Goal: Check status: Check status

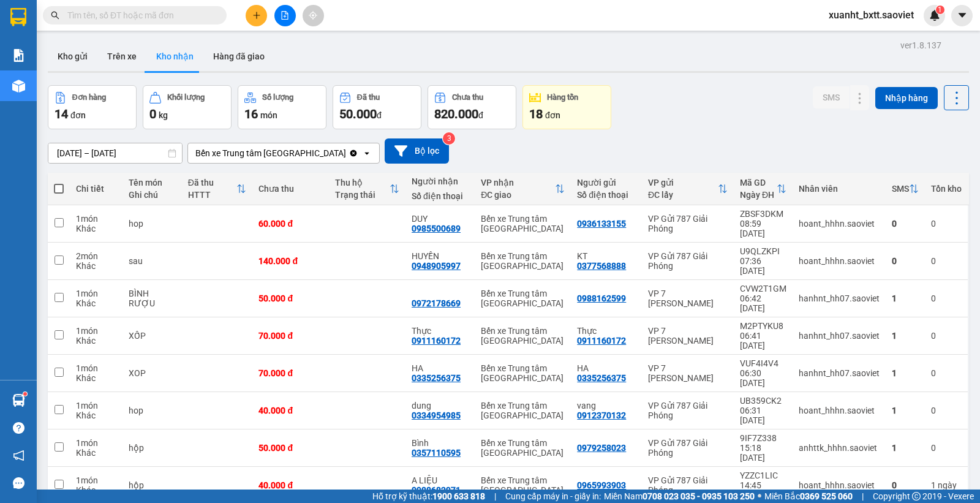
click at [661, 118] on div "Đơn hàng 14 đơn Khối lượng 0 kg Số lượng 16 món Đã thu 50.000 đ Chưa thu 820.00…" at bounding box center [508, 107] width 921 height 44
click at [132, 58] on button "Trên xe" at bounding box center [121, 56] width 49 height 29
type input "[DATE] – [DATE]"
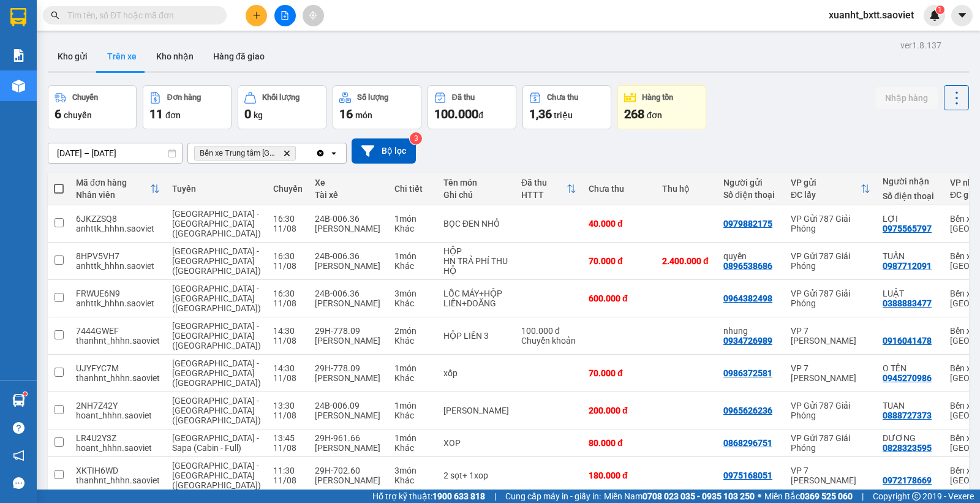
click at [778, 106] on div "Chuyến 6 chuyến Đơn hàng 11 đơn Khối lượng 0 kg Số lượng 16 món Đã thu 100.000 …" at bounding box center [508, 107] width 921 height 44
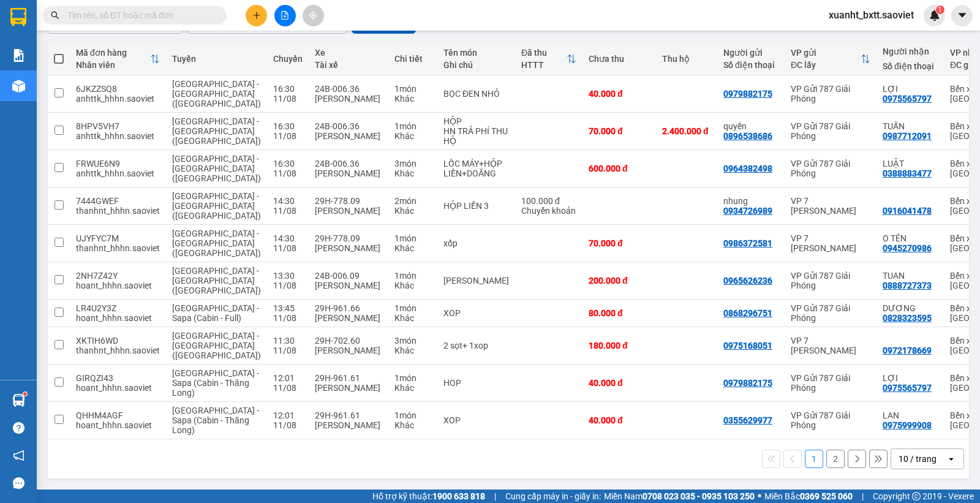
scroll to position [137, 0]
click at [826, 453] on button "2" at bounding box center [835, 458] width 18 height 18
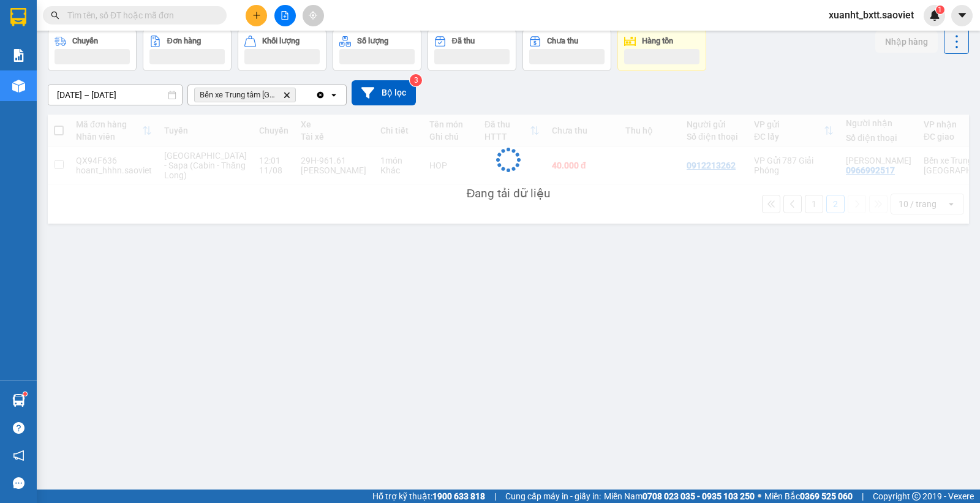
scroll to position [56, 0]
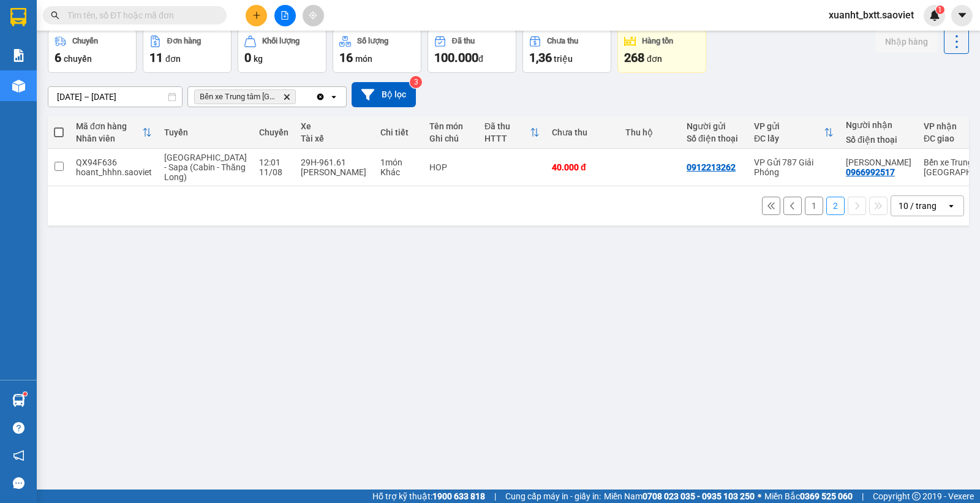
click at [804, 215] on button "1" at bounding box center [813, 206] width 18 height 18
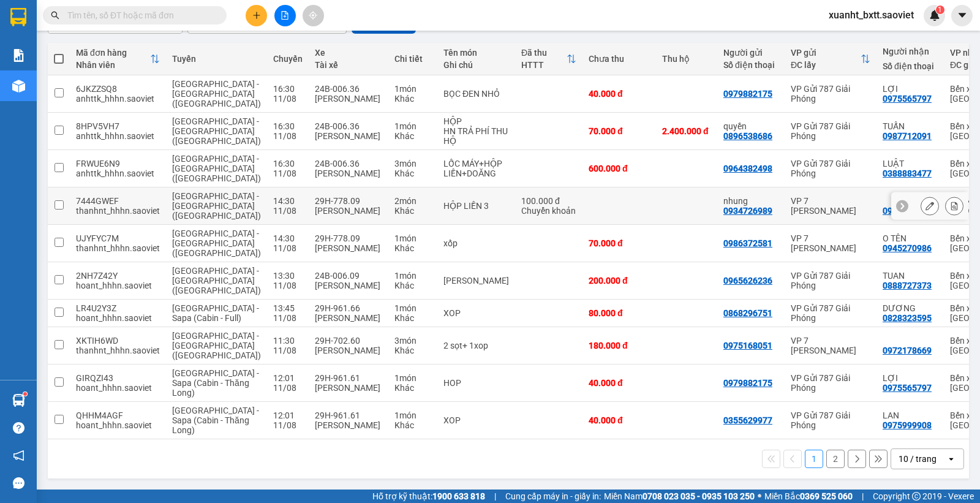
scroll to position [137, 0]
click at [193, 18] on input "text" at bounding box center [139, 15] width 144 height 13
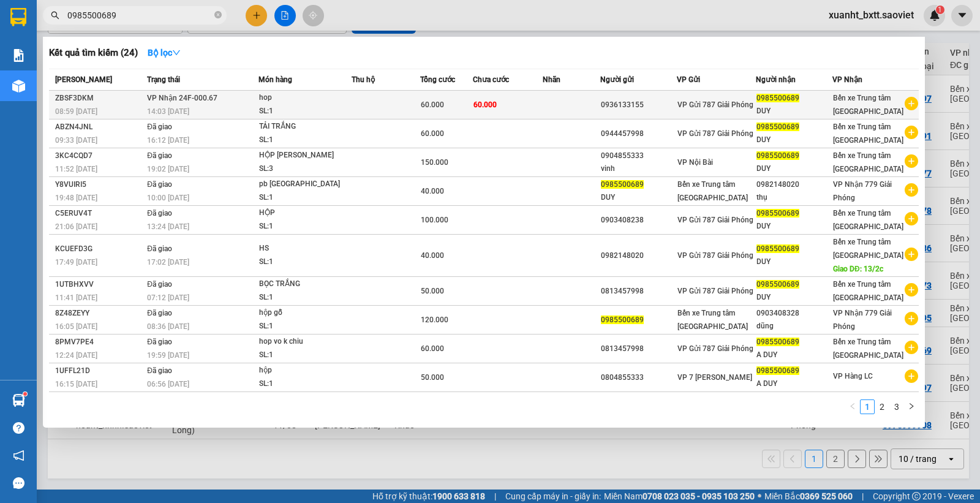
type input "0985500689"
click at [351, 93] on div "hop" at bounding box center [305, 97] width 92 height 13
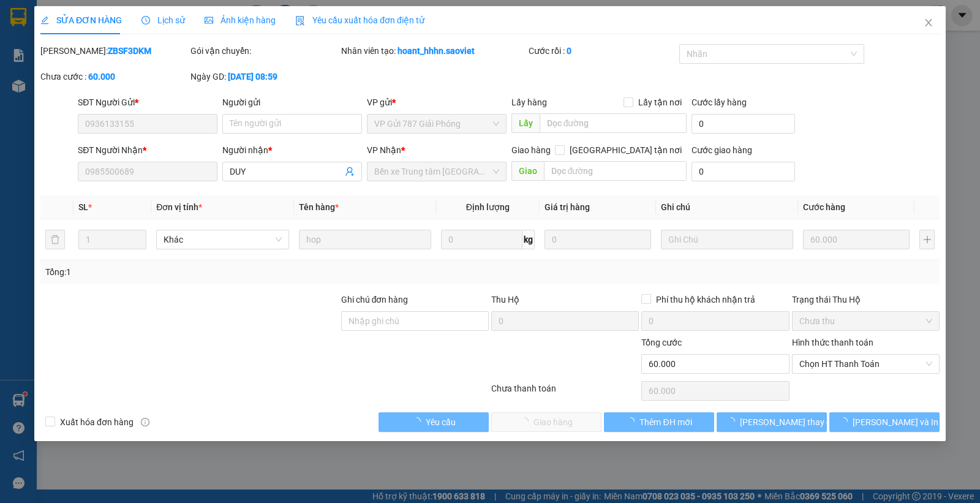
type input "0936133155"
type input "0985500689"
type input "DUY"
type input "60.000"
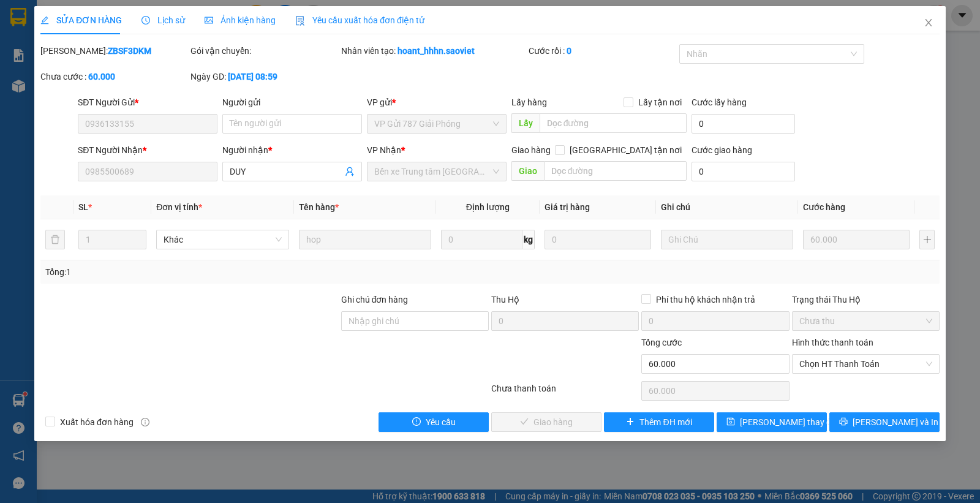
click at [161, 20] on span "Lịch sử" at bounding box center [162, 20] width 43 height 10
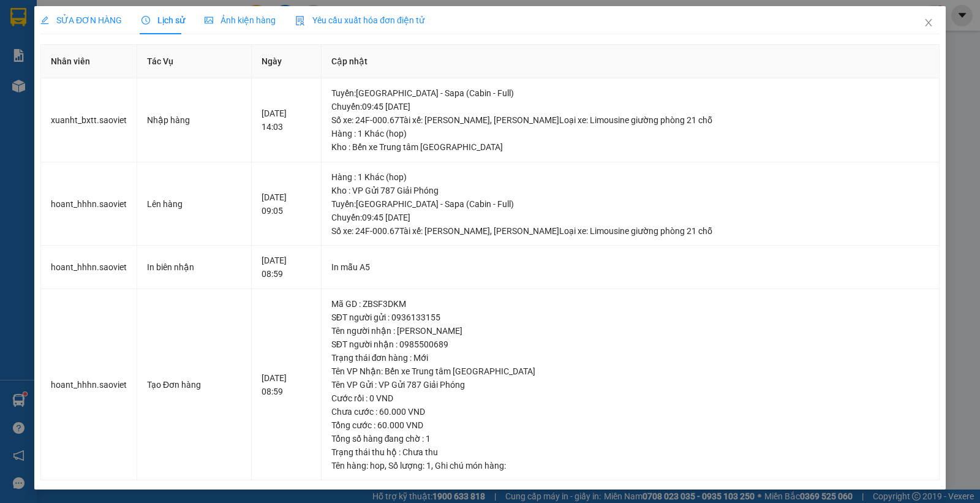
scroll to position [1, 0]
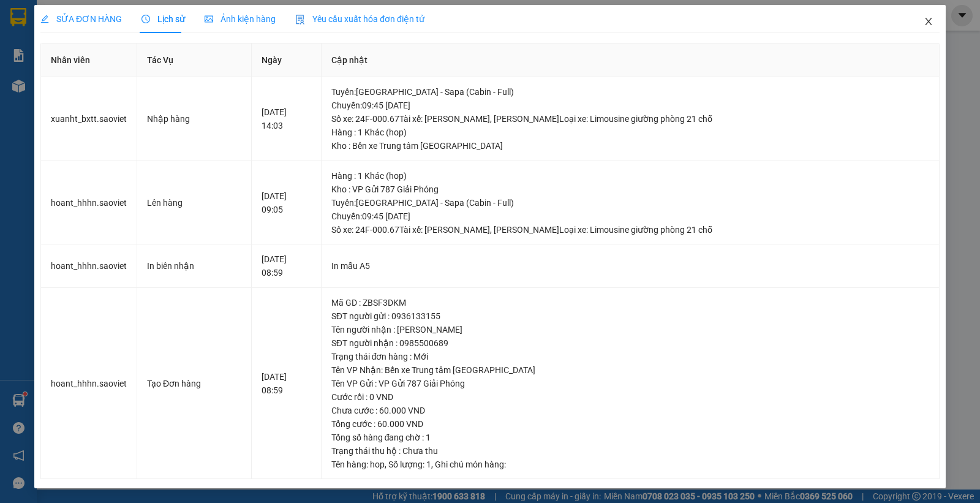
click at [923, 19] on icon "close" at bounding box center [928, 22] width 10 height 10
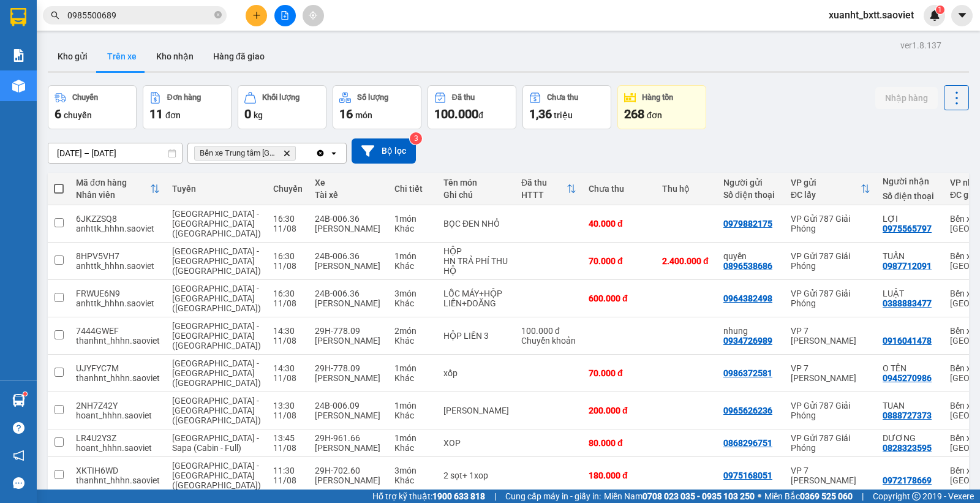
click at [173, 16] on input "0985500689" at bounding box center [139, 15] width 144 height 13
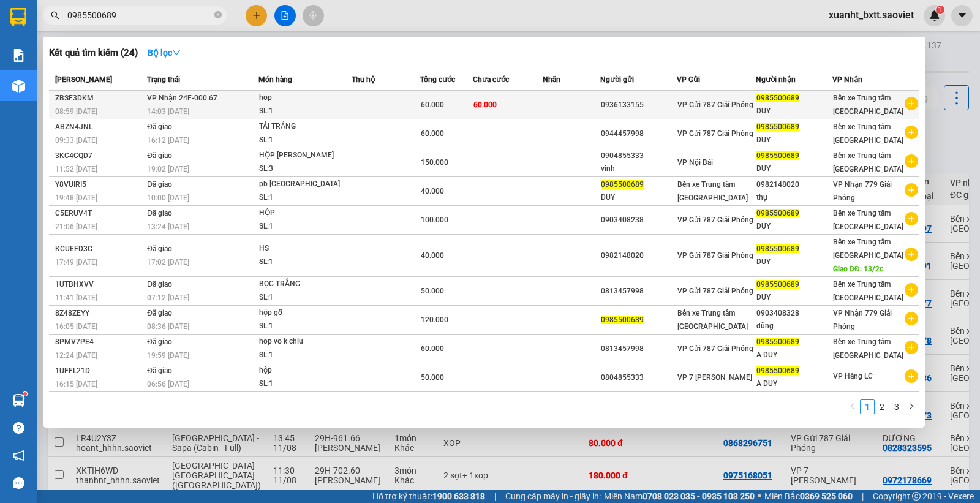
click at [346, 100] on div "hop" at bounding box center [305, 97] width 92 height 13
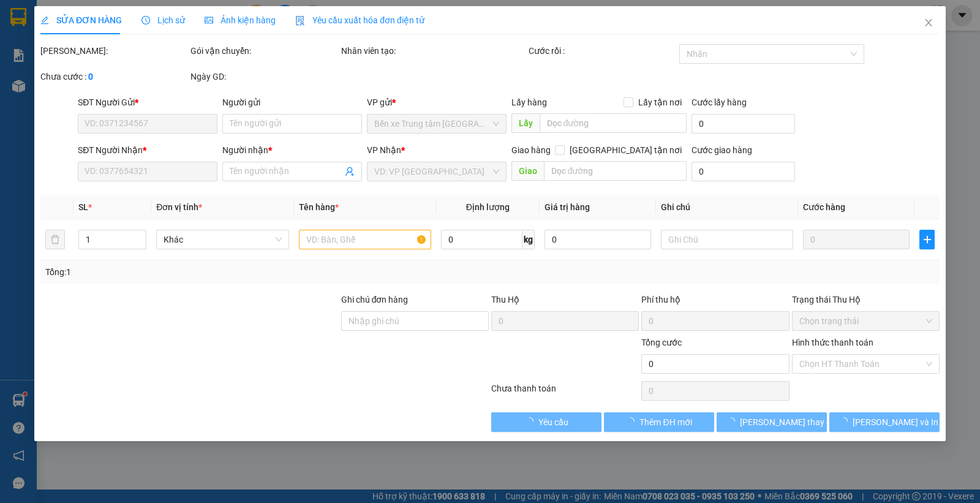
type input "0936133155"
type input "0985500689"
type input "DUY"
type input "60.000"
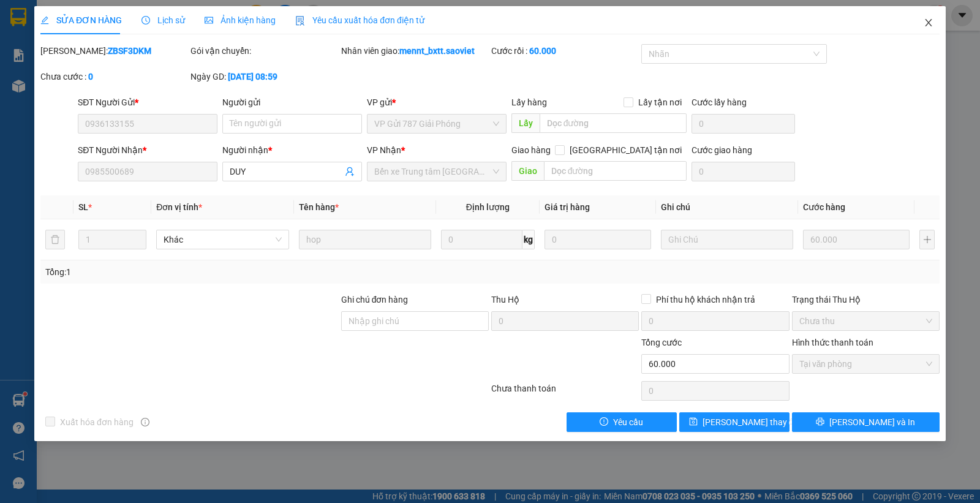
click at [929, 23] on icon "close" at bounding box center [928, 23] width 10 height 10
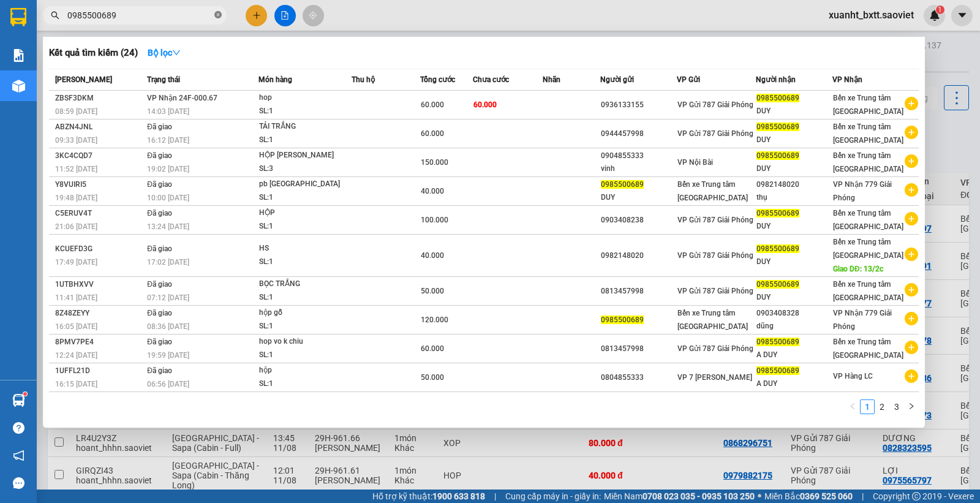
click at [216, 14] on icon "close-circle" at bounding box center [217, 14] width 7 height 7
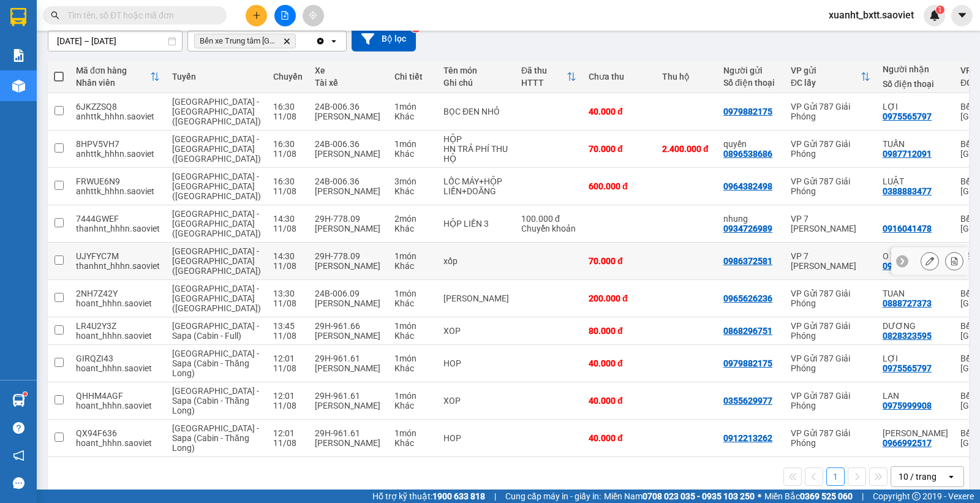
scroll to position [156, 0]
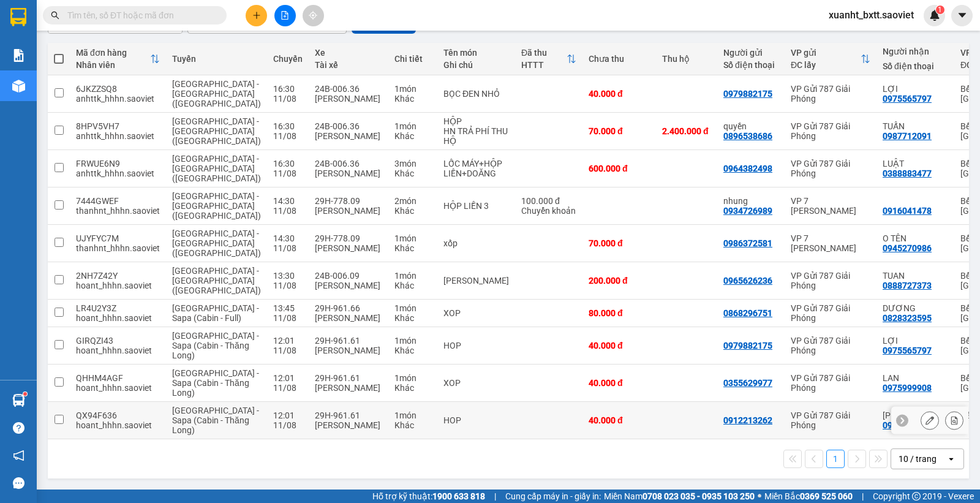
click at [515, 412] on td at bounding box center [548, 420] width 67 height 37
checkbox input "true"
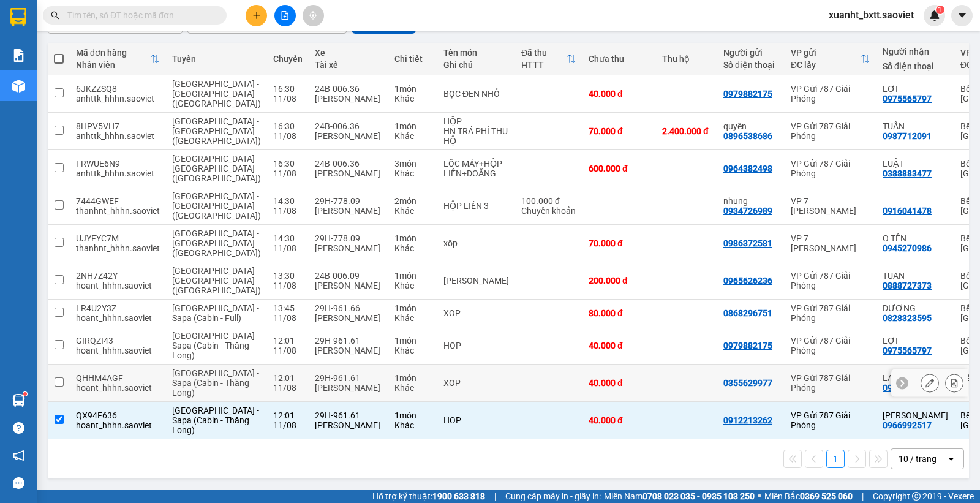
click at [515, 372] on td at bounding box center [548, 382] width 67 height 37
checkbox input "true"
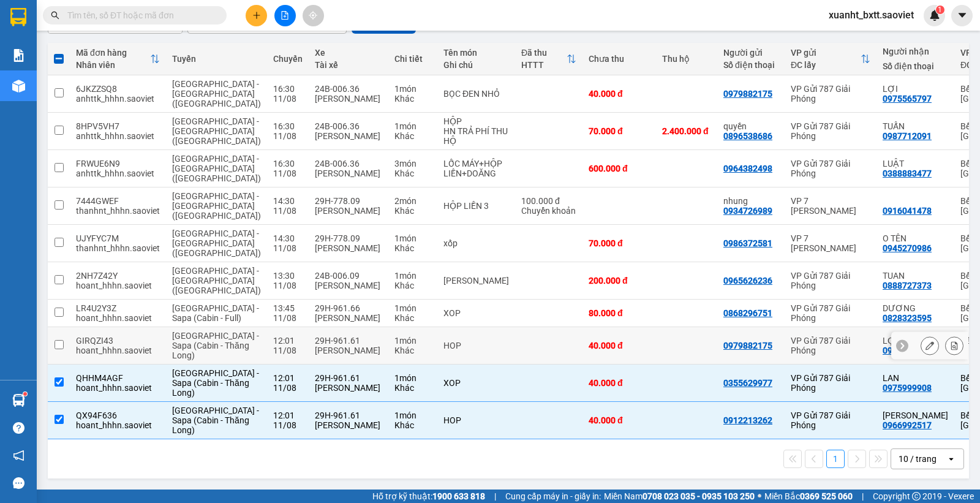
click at [515, 327] on td at bounding box center [548, 345] width 67 height 37
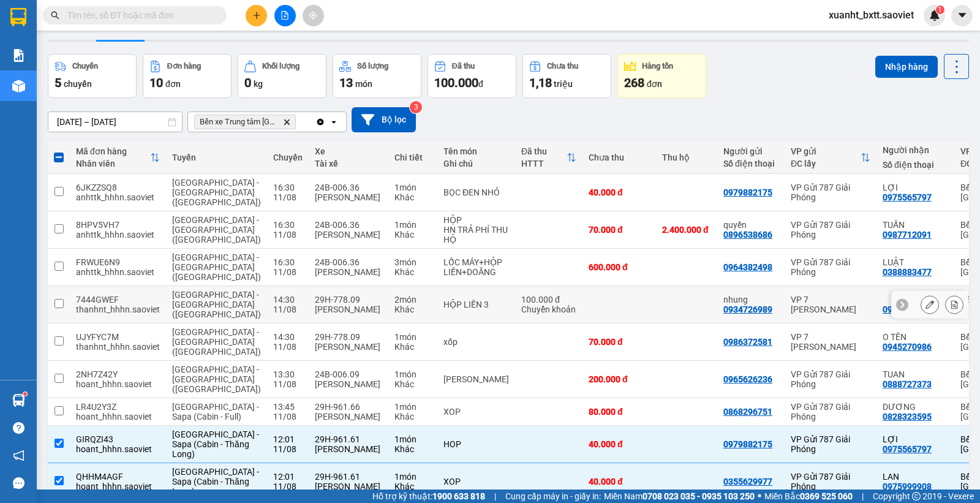
scroll to position [0, 0]
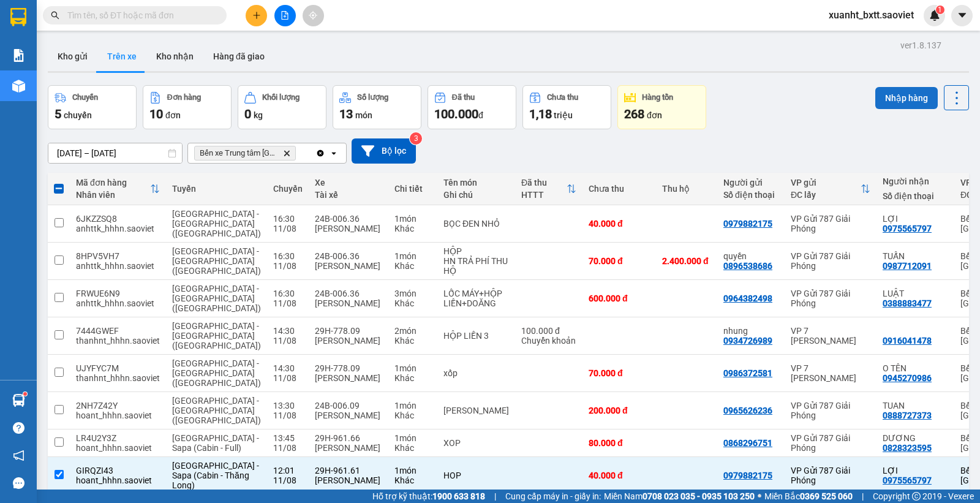
click at [888, 96] on button "Nhập hàng" at bounding box center [906, 98] width 62 height 22
checkbox input "false"
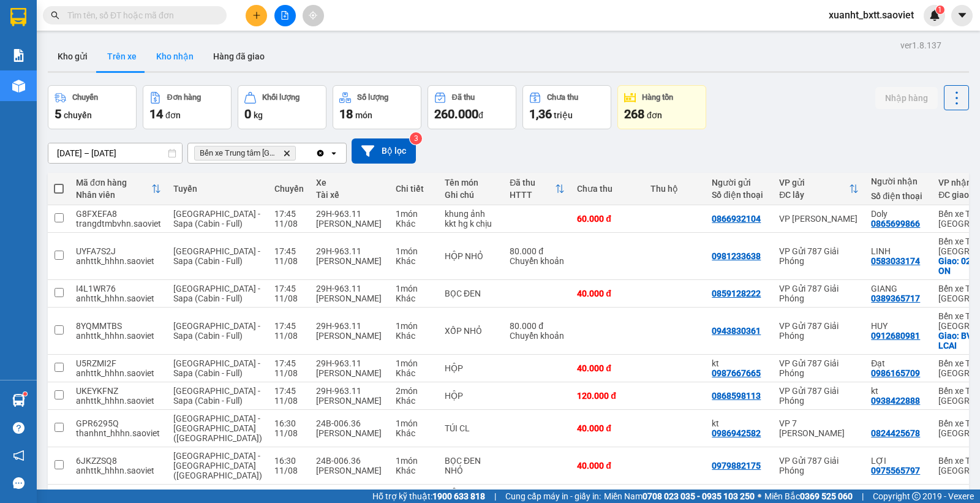
click at [179, 58] on button "Kho nhận" at bounding box center [174, 56] width 57 height 29
type input "[DATE] – [DATE]"
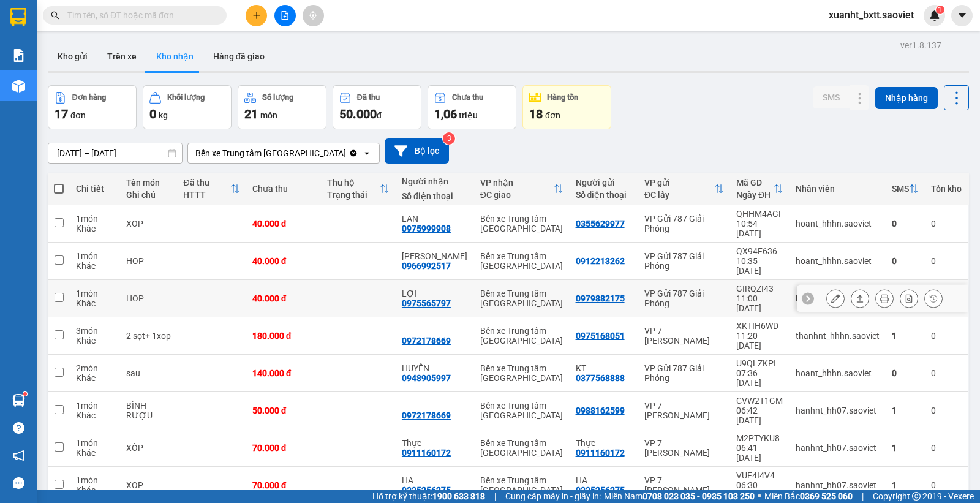
drag, startPoint x: 332, startPoint y: 272, endPoint x: 334, endPoint y: 257, distance: 15.4
click at [332, 280] on td at bounding box center [358, 298] width 75 height 37
checkbox input "true"
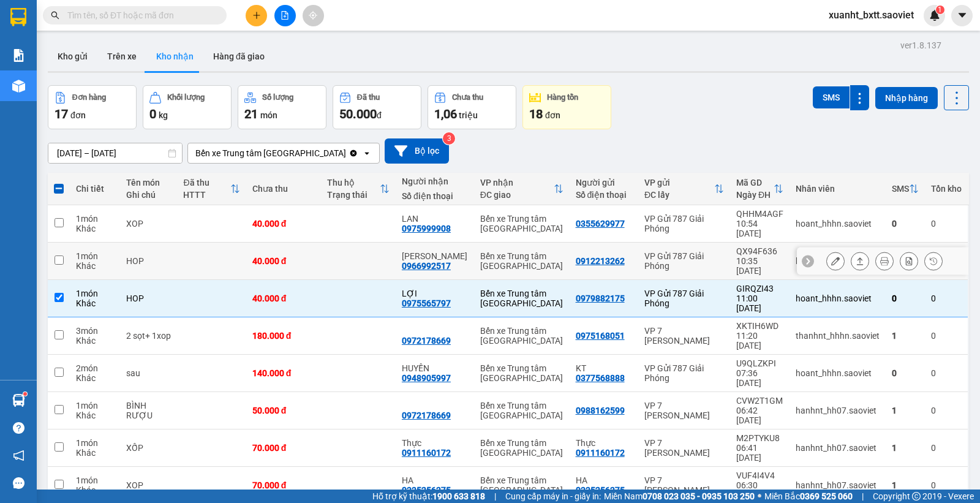
click at [335, 253] on td at bounding box center [358, 260] width 75 height 37
checkbox input "true"
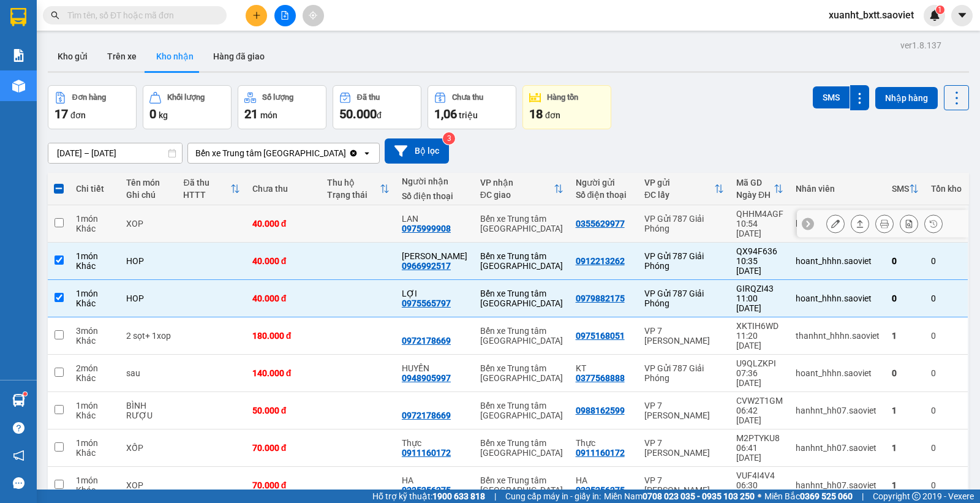
click at [338, 222] on td at bounding box center [358, 223] width 75 height 37
checkbox input "true"
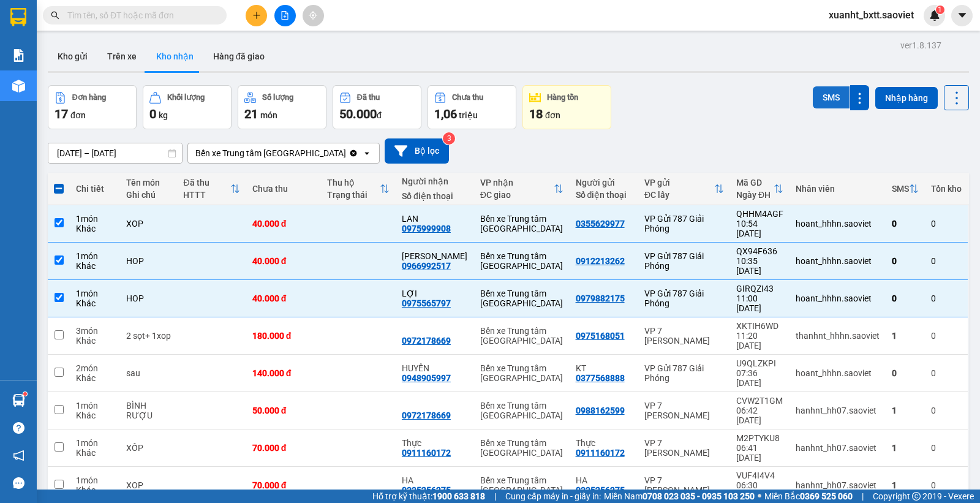
click at [815, 108] on button "SMS" at bounding box center [830, 97] width 37 height 22
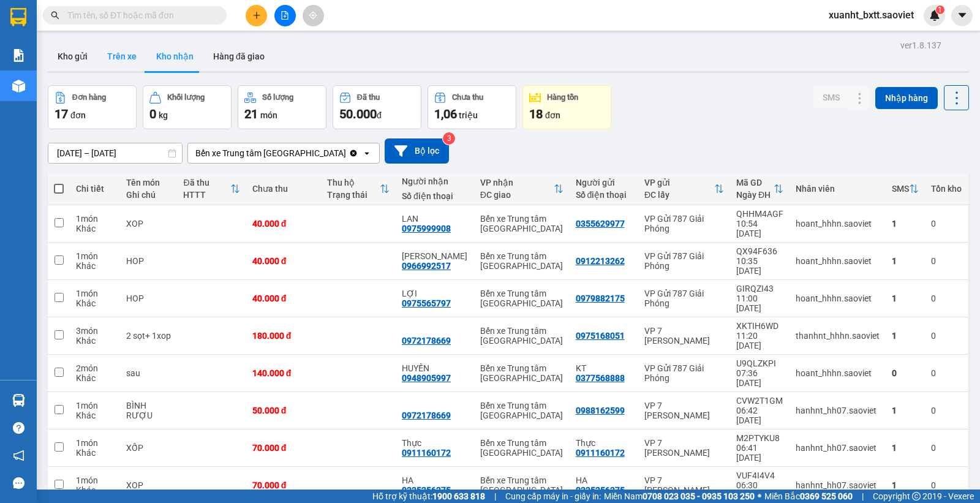
click at [118, 56] on button "Trên xe" at bounding box center [121, 56] width 49 height 29
type input "[DATE] – [DATE]"
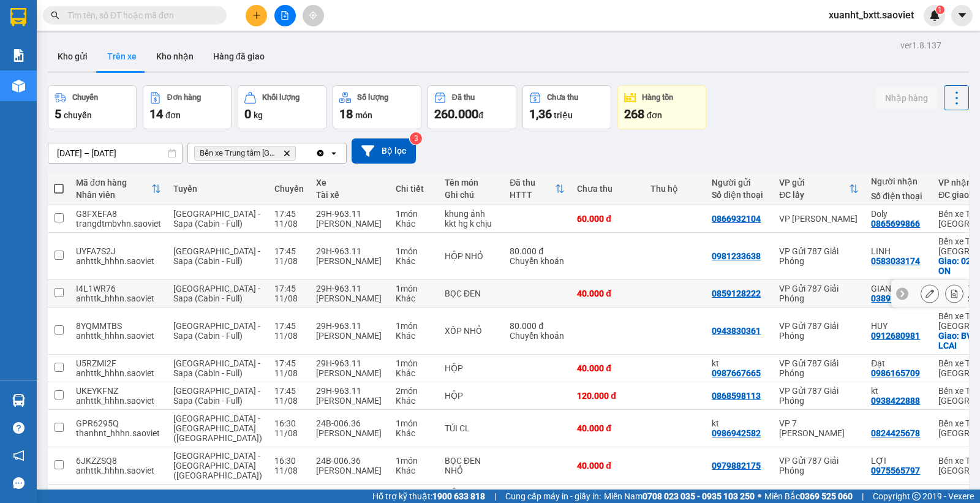
scroll to position [146, 0]
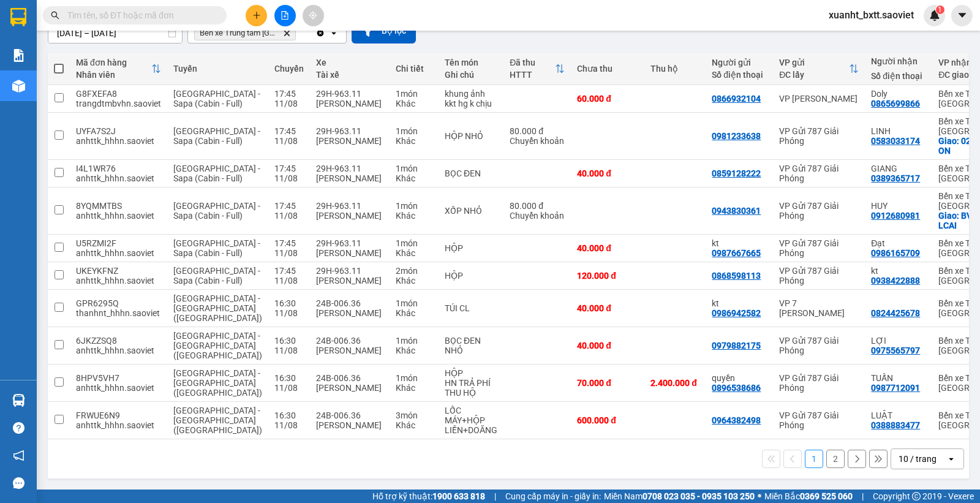
click at [826, 453] on button "2" at bounding box center [835, 458] width 18 height 18
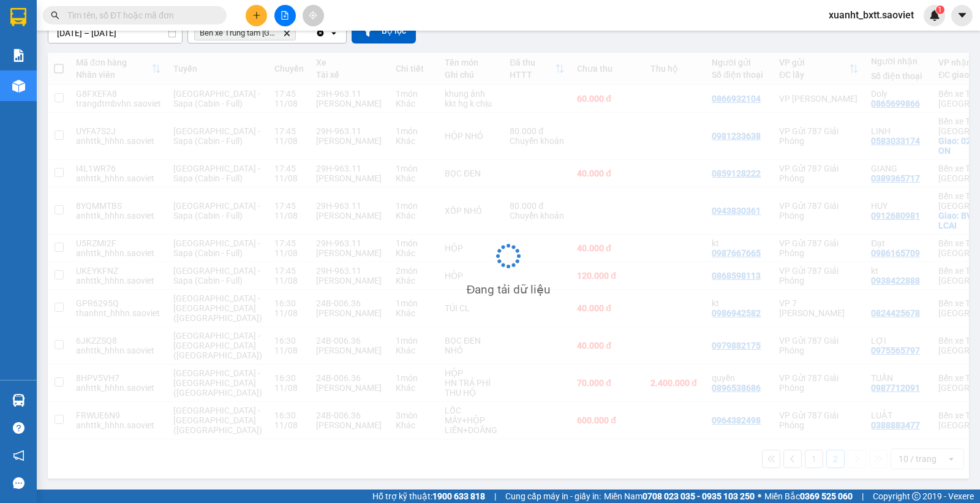
scroll to position [56, 0]
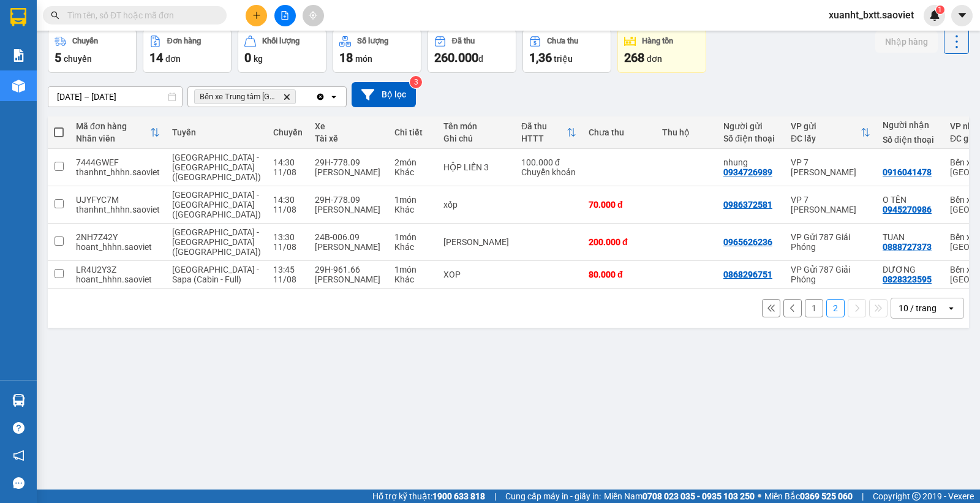
drag, startPoint x: 545, startPoint y: 250, endPoint x: 418, endPoint y: 377, distance: 180.5
click at [418, 377] on div "ver 1.8.137 Kho gửi Trên xe Kho nhận Hàng đã giao Chuyến 5 chuyến Đơn hàng 14 đ…" at bounding box center [508, 231] width 931 height 503
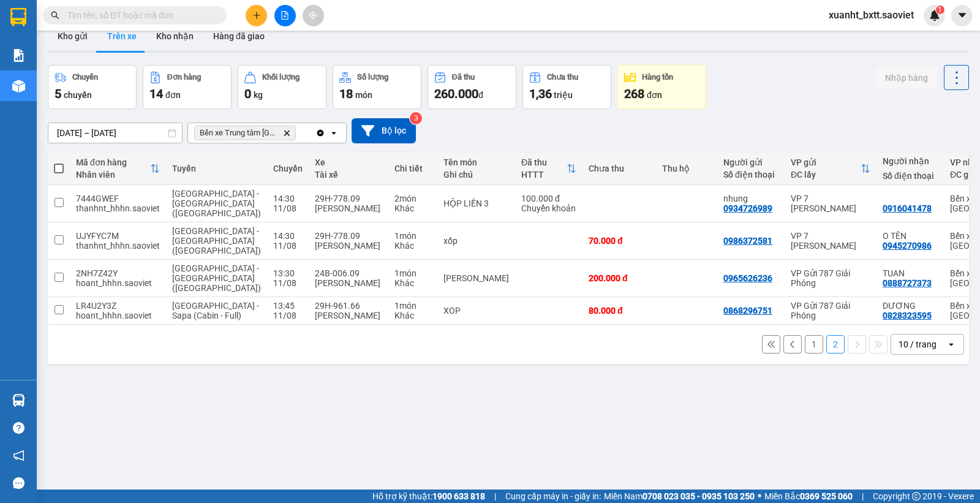
scroll to position [0, 0]
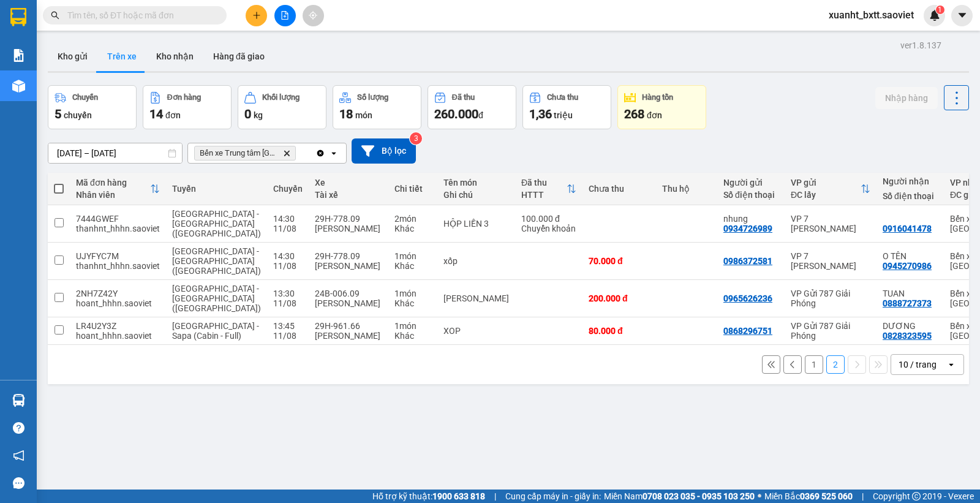
click at [288, 16] on icon "file-add" at bounding box center [285, 15] width 7 height 9
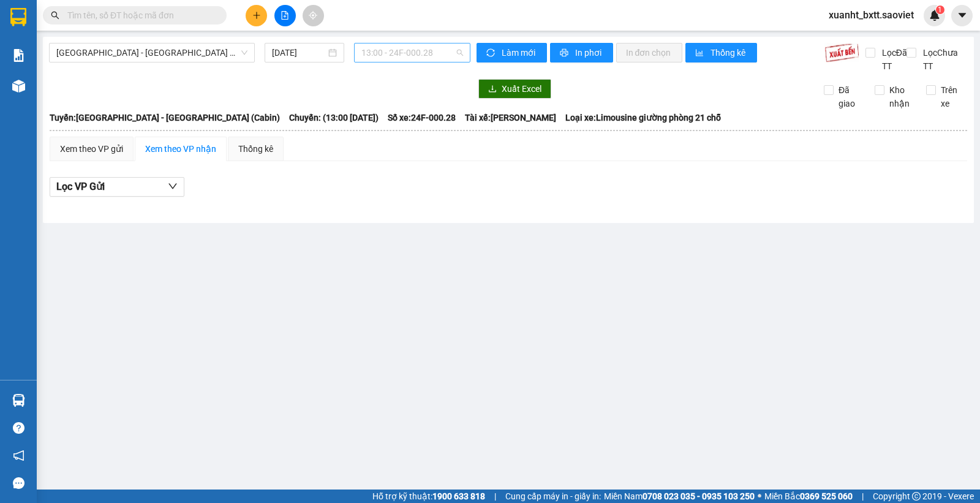
click at [427, 56] on span "13:00 - 24F-000.28" at bounding box center [411, 52] width 101 height 18
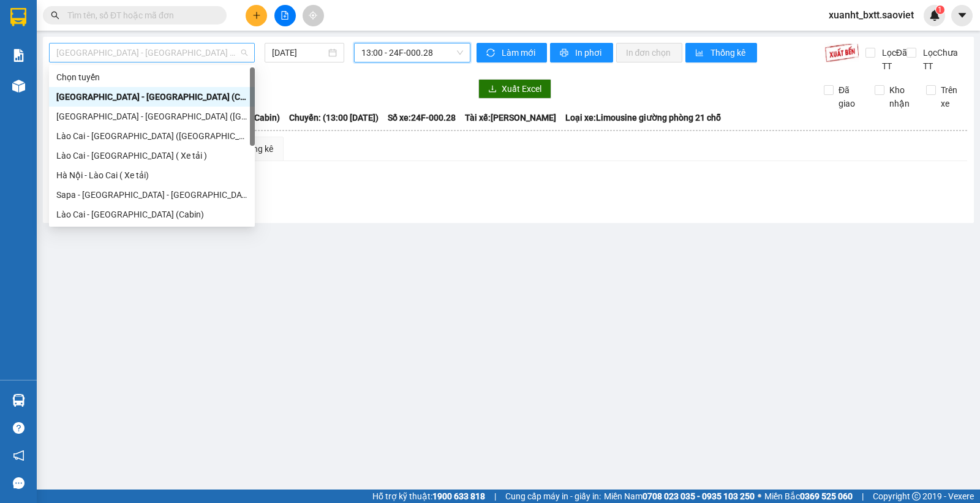
click at [187, 50] on span "Hà Nội - Lào Cai (Cabin)" at bounding box center [151, 52] width 191 height 18
click at [124, 136] on div "Lào Cai - Hà Nội (Giường)" at bounding box center [151, 135] width 191 height 13
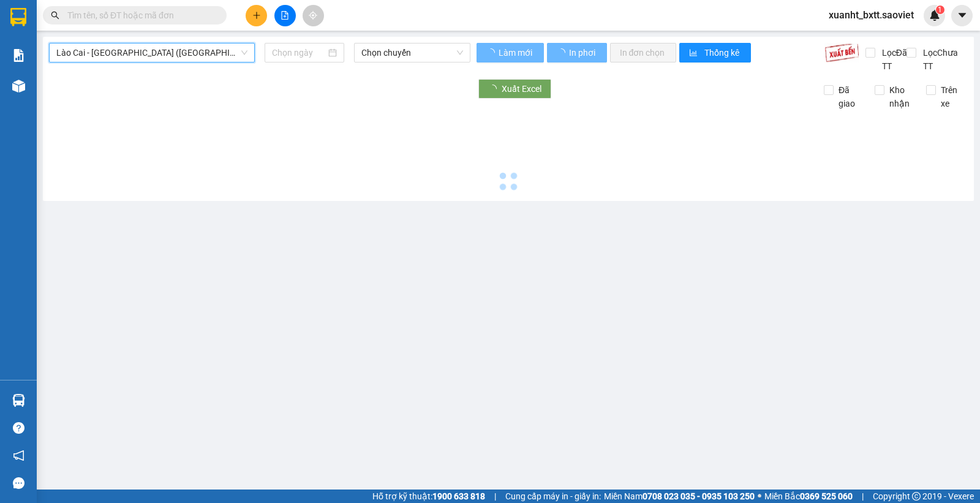
type input "11/08/2025"
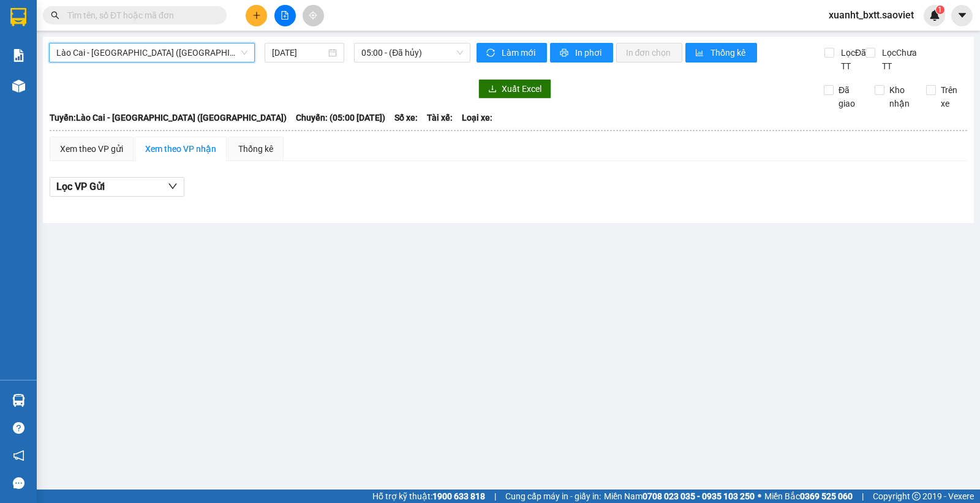
click at [168, 54] on span "Lào Cai - Hà Nội (Giường)" at bounding box center [151, 52] width 191 height 18
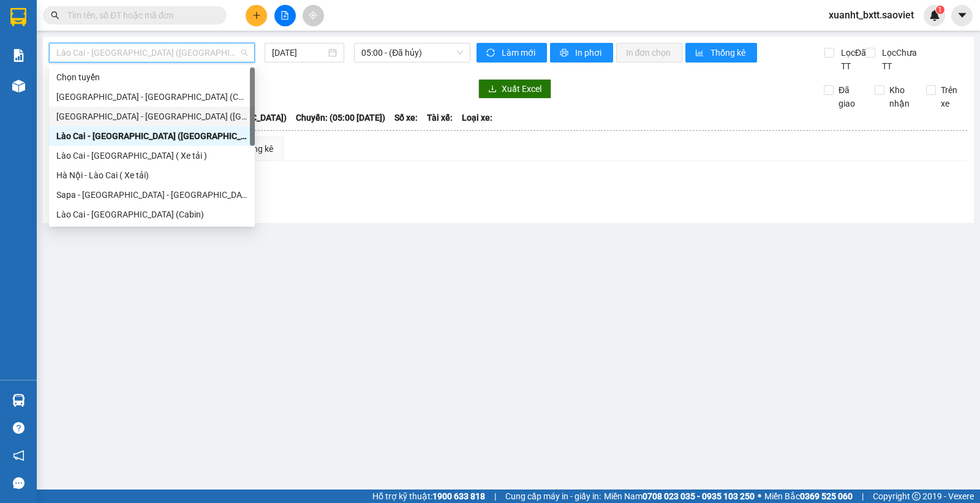
click at [135, 117] on div "[GEOGRAPHIC_DATA] - [GEOGRAPHIC_DATA] ([GEOGRAPHIC_DATA])" at bounding box center [151, 116] width 191 height 13
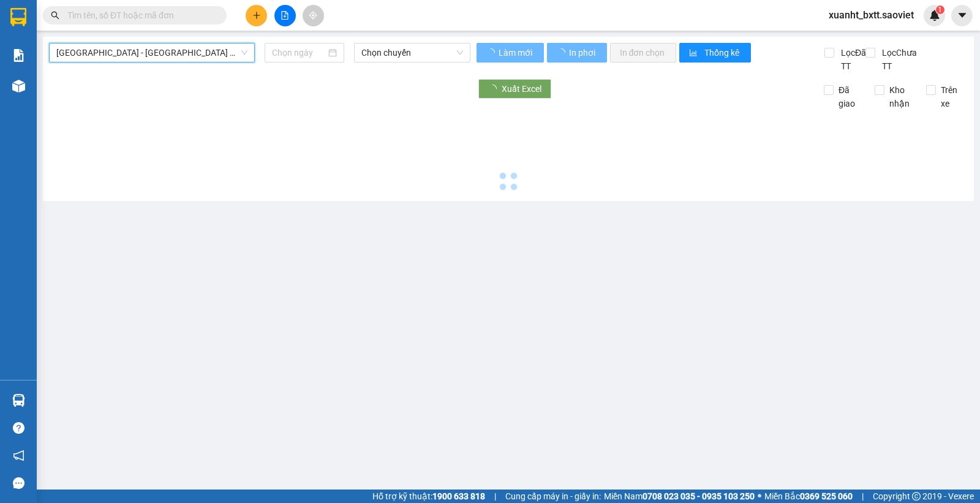
type input "11/08/2025"
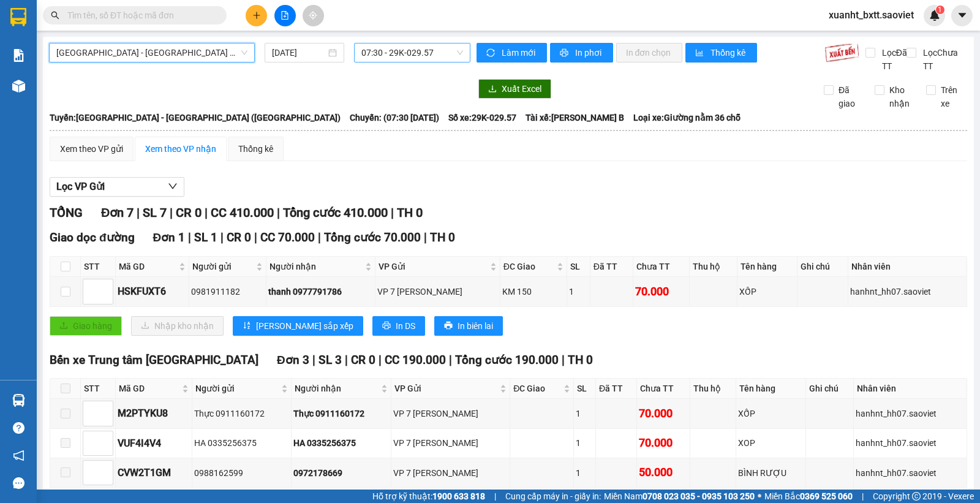
click at [412, 49] on span "07:30 - 29K-029.57" at bounding box center [411, 52] width 101 height 18
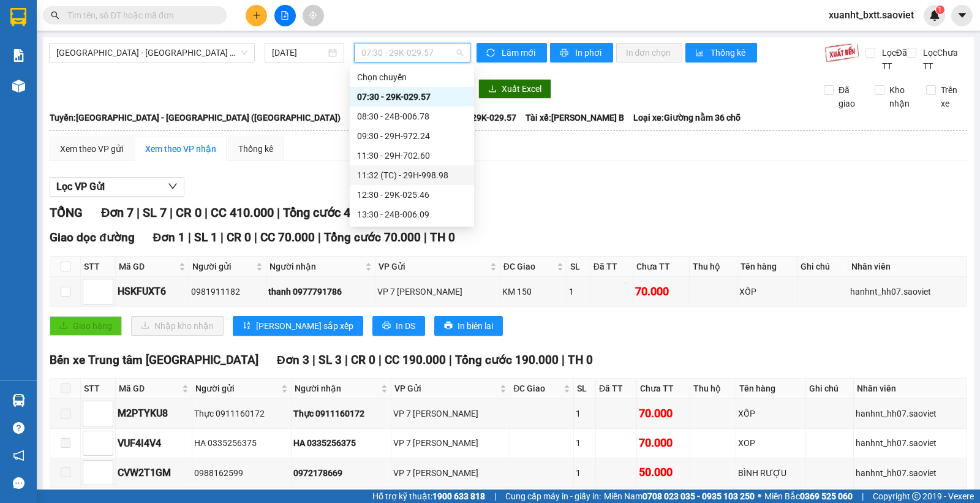
click at [417, 171] on div "11:32 (TC) - 29H-998.98" at bounding box center [412, 174] width 110 height 13
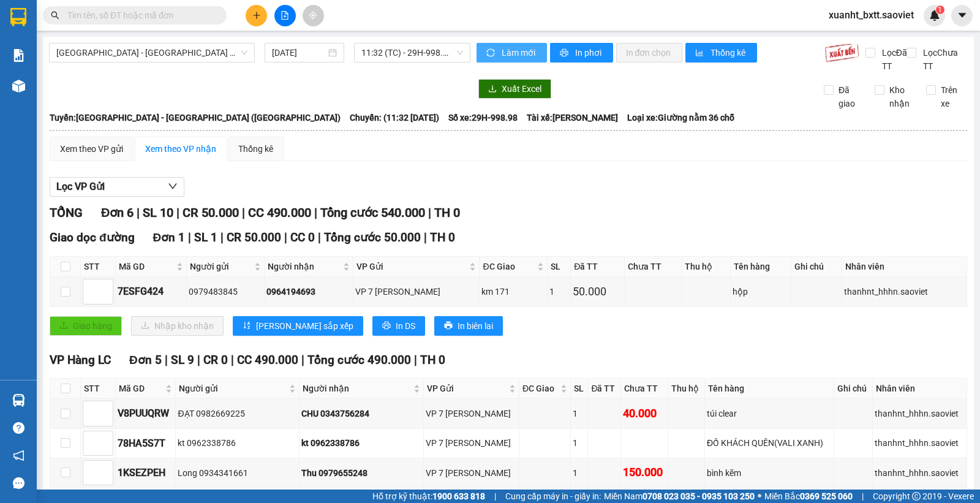
click at [519, 53] on span "Làm mới" at bounding box center [519, 52] width 36 height 13
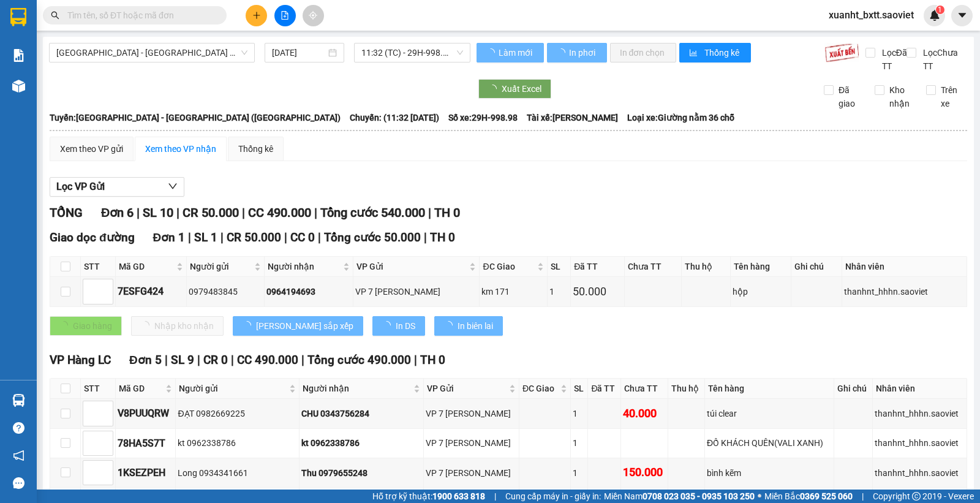
click at [694, 181] on div "Lọc VP Gửi" at bounding box center [508, 187] width 917 height 20
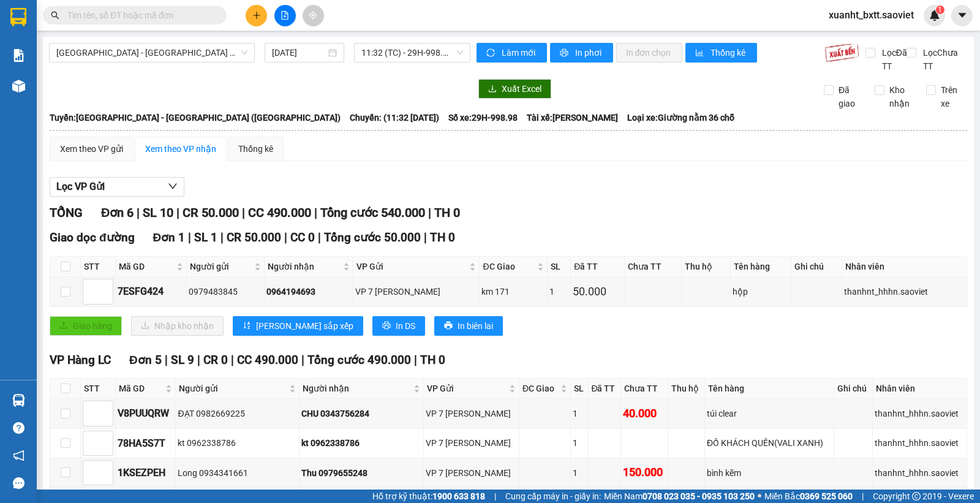
click at [710, 166] on div "Xem theo VP gửi Xem theo VP nhận Thống kê Lọc VP Gửi TỔNG Đơn 6 | SL 10 | CR 5…" at bounding box center [508, 364] width 917 height 454
click at [732, 222] on div "TỔNG Đơn 6 | SL 10 | CR 50.000 | CC 490.000 | Tổng cước 540.000 | TH 0" at bounding box center [508, 212] width 917 height 19
click at [206, 20] on input "text" at bounding box center [139, 15] width 144 height 13
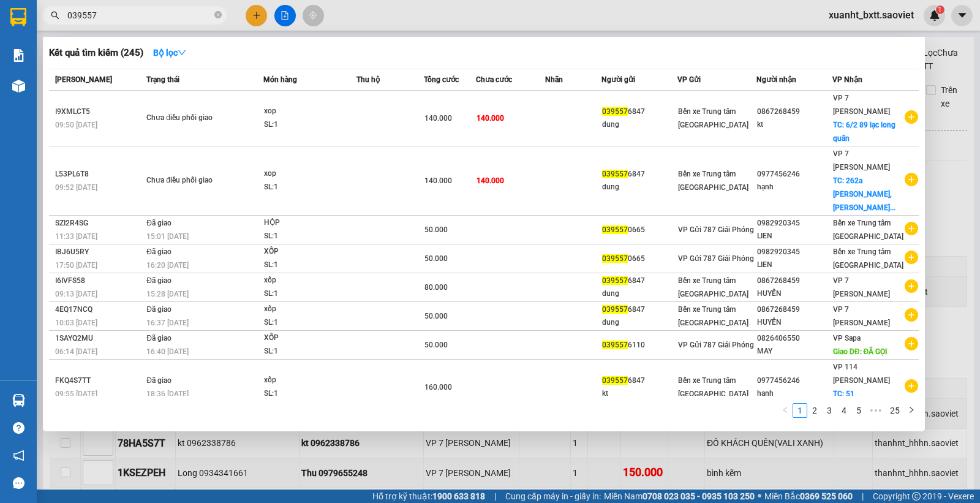
type input "039557"
drag, startPoint x: 621, startPoint y: 18, endPoint x: 481, endPoint y: 3, distance: 141.6
click at [613, 18] on div at bounding box center [490, 251] width 980 height 503
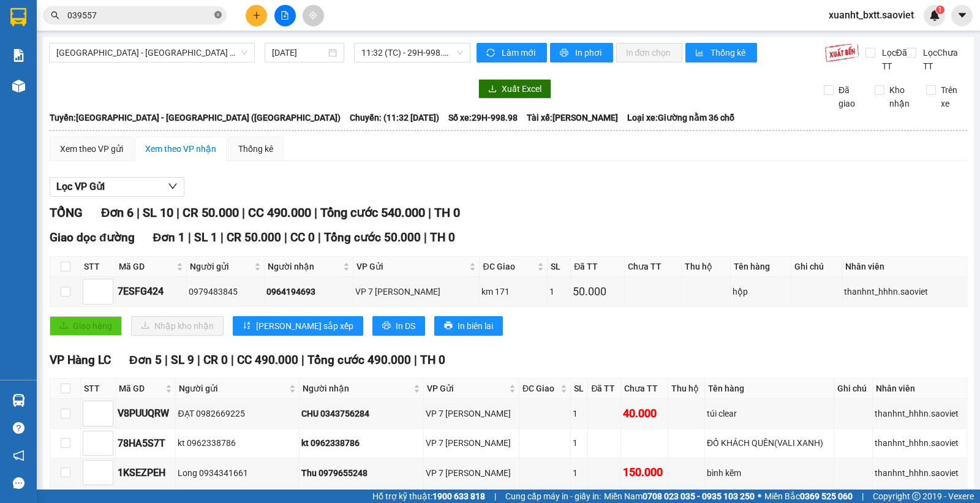
click at [215, 14] on icon "close-circle" at bounding box center [217, 14] width 7 height 7
drag, startPoint x: 723, startPoint y: 184, endPoint x: 590, endPoint y: 5, distance: 223.6
click at [724, 184] on div "Lọc VP Gửi" at bounding box center [508, 187] width 917 height 20
click at [262, 20] on button at bounding box center [255, 15] width 21 height 21
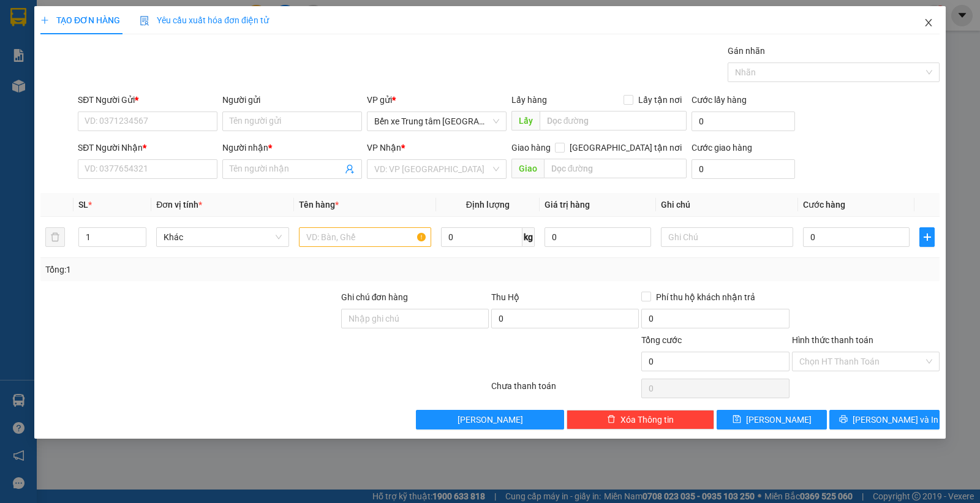
click at [923, 20] on icon "close" at bounding box center [928, 23] width 10 height 10
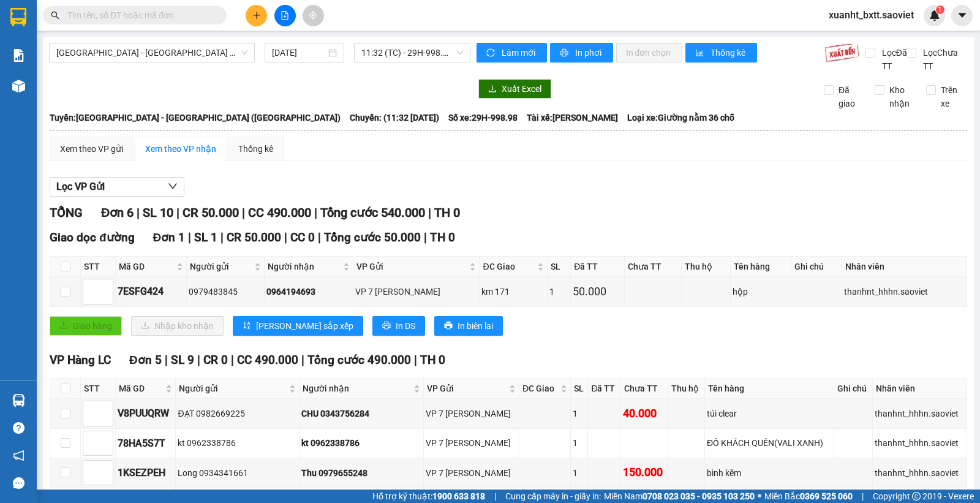
click at [678, 96] on div "Xuất Excel" at bounding box center [640, 89] width 328 height 20
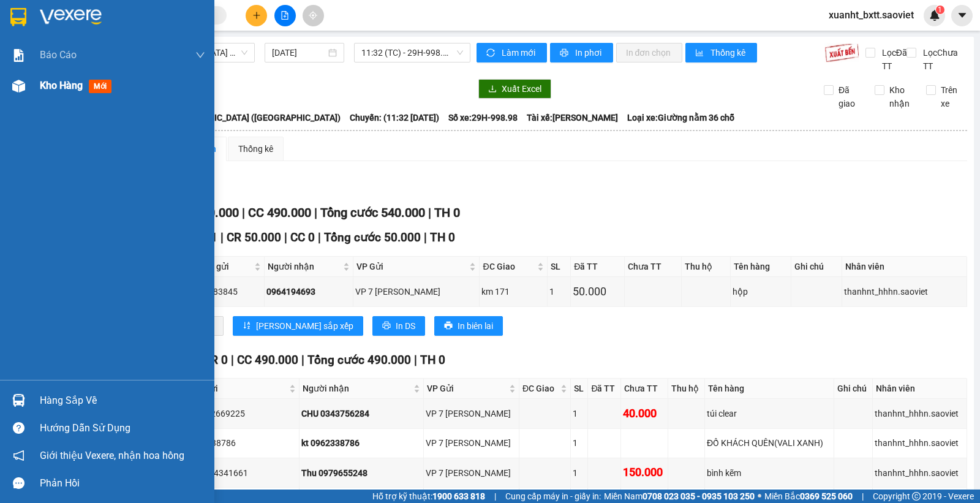
click at [51, 81] on span "Kho hàng" at bounding box center [61, 86] width 43 height 12
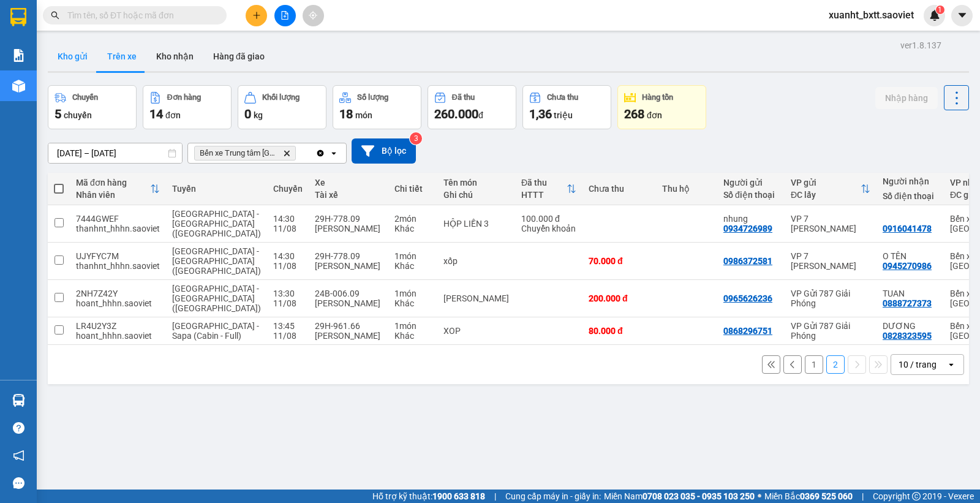
click at [83, 52] on button "Kho gửi" at bounding box center [73, 56] width 50 height 29
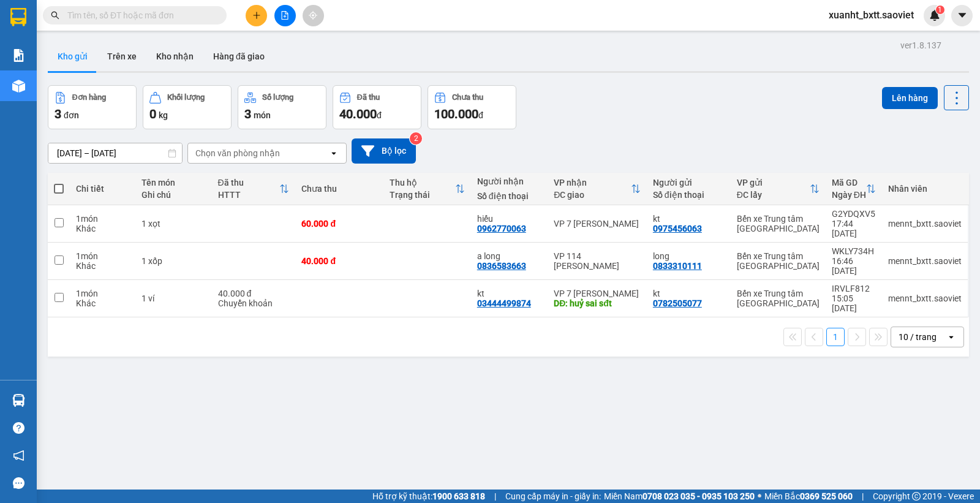
click at [672, 119] on div "Đơn hàng 3 đơn Khối lượng 0 kg Số lượng 3 món Đã thu 40.000 đ Chưa thu 100.000 …" at bounding box center [508, 107] width 921 height 44
click at [111, 55] on button "Trên xe" at bounding box center [121, 56] width 49 height 29
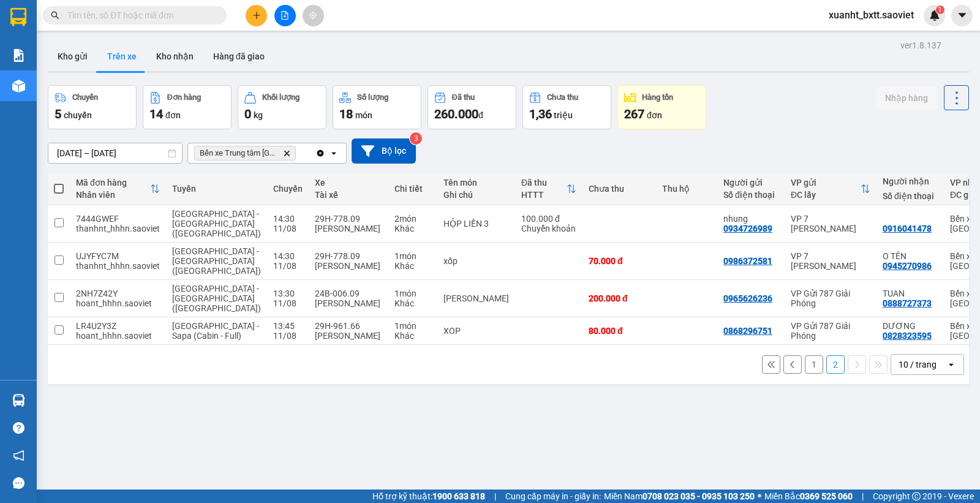
click at [804, 363] on button "1" at bounding box center [813, 364] width 18 height 18
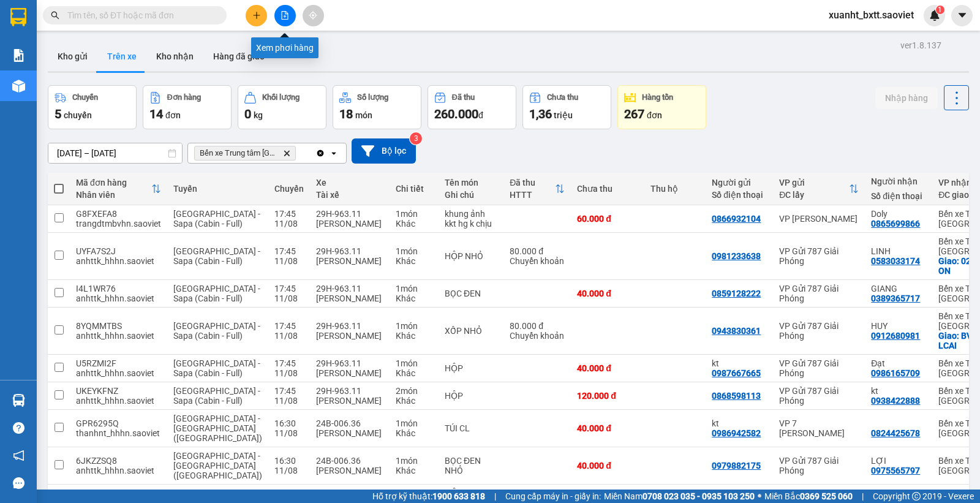
click at [288, 22] on button at bounding box center [284, 15] width 21 height 21
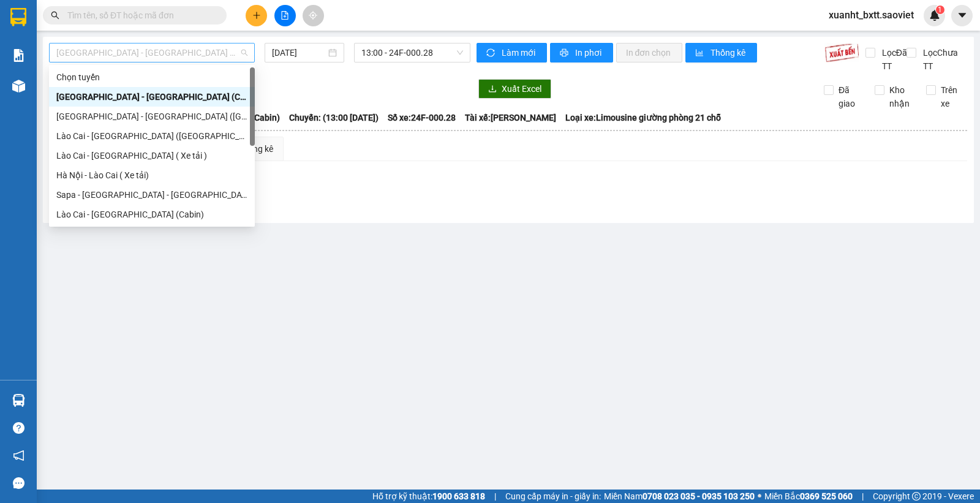
click at [173, 52] on span "Hà Nội - Lào Cai (Cabin)" at bounding box center [151, 52] width 191 height 18
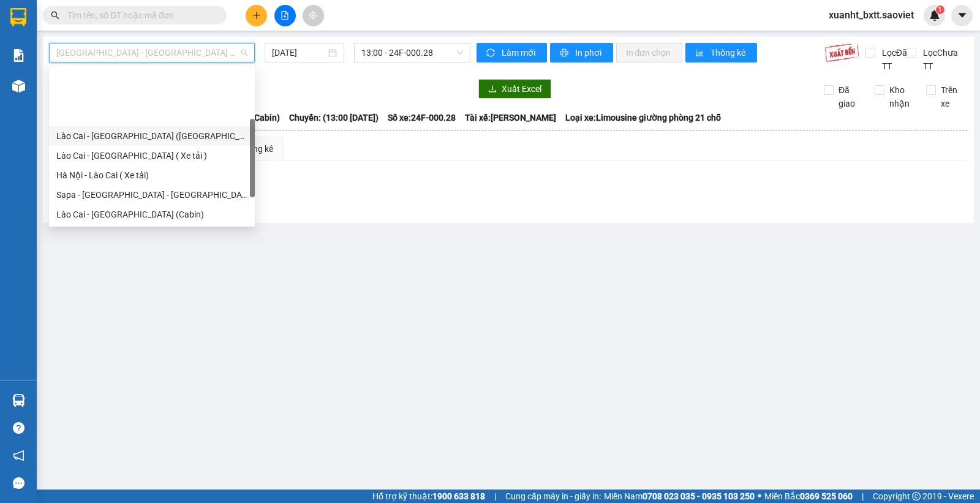
scroll to position [61, 0]
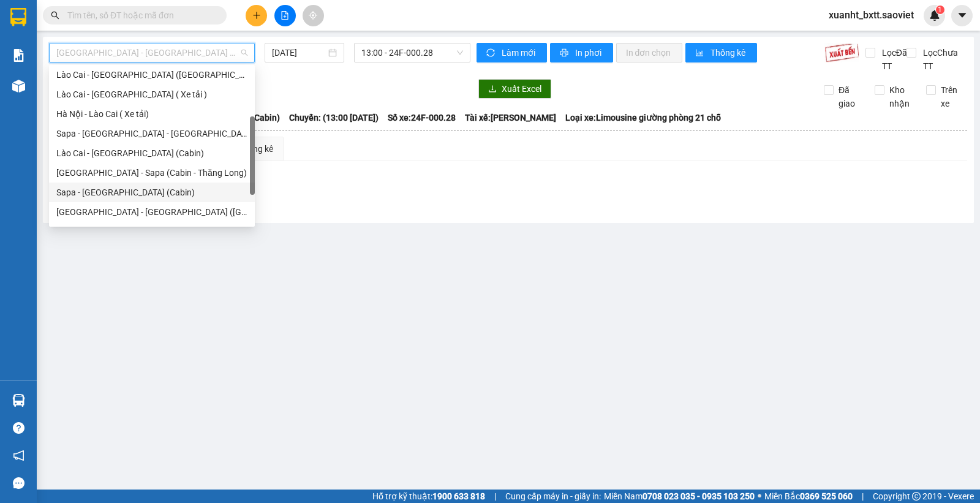
click at [146, 190] on div "Sapa - Hà Nội (Cabin)" at bounding box center [151, 192] width 191 height 13
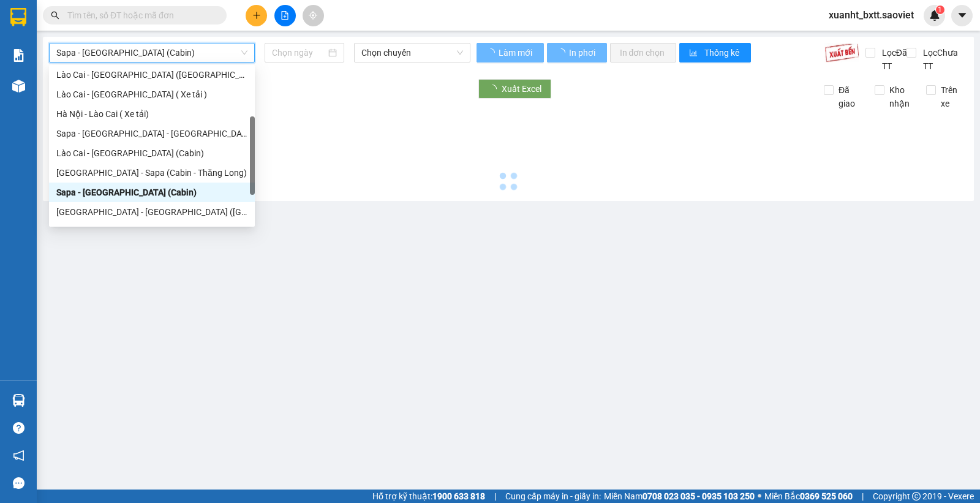
type input "11/08/2025"
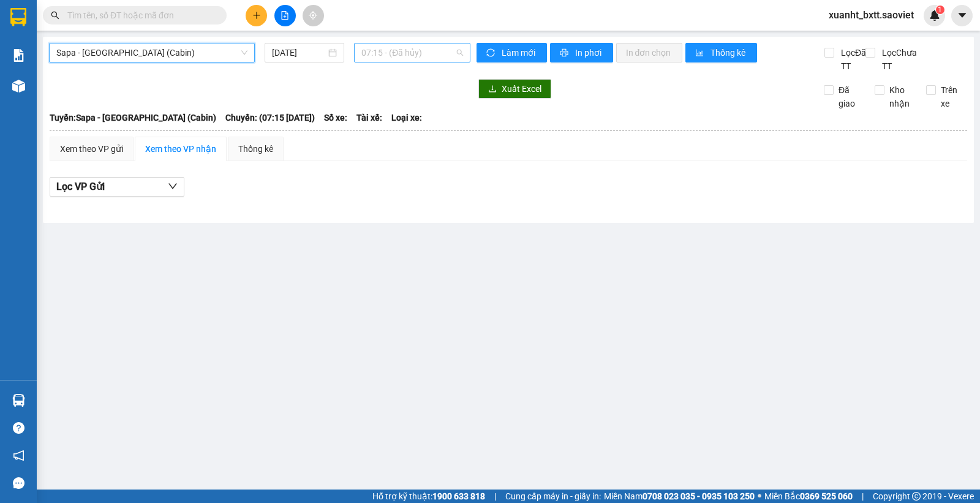
click at [422, 56] on span "07:15 - (Đã hủy)" at bounding box center [411, 52] width 101 height 18
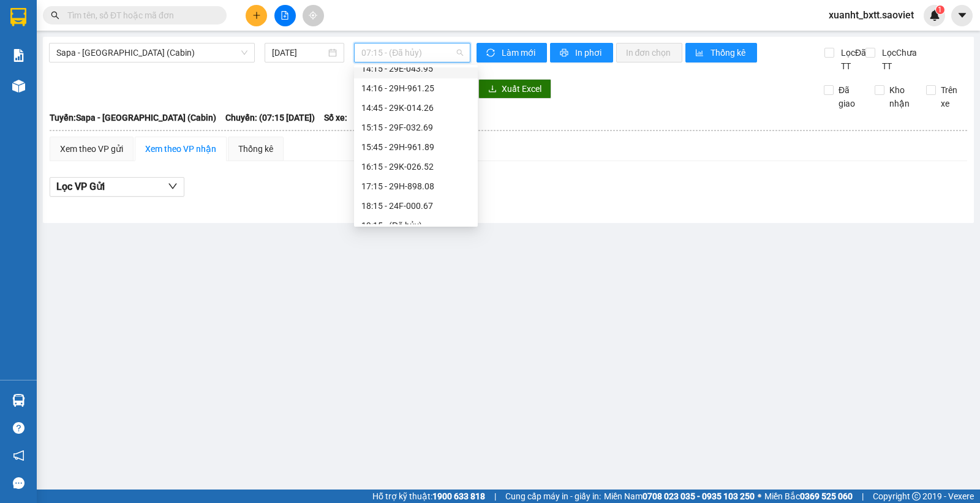
scroll to position [306, 0]
click at [417, 182] on div "18:15 - 24F-000.67" at bounding box center [415, 182] width 109 height 13
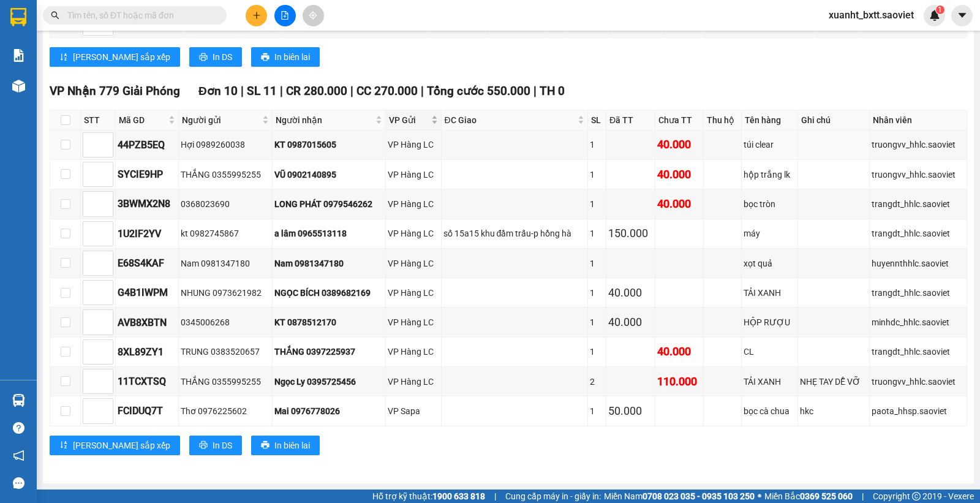
scroll to position [634, 0]
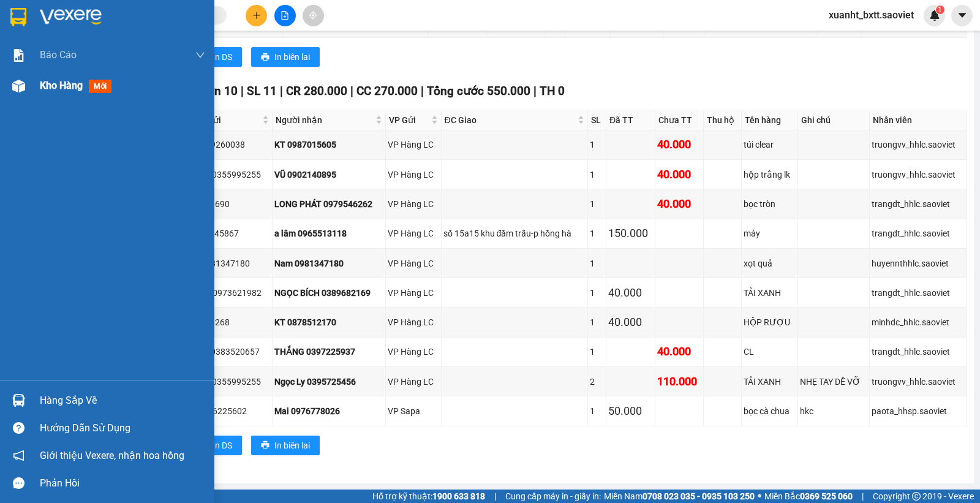
click at [62, 92] on div "Kho hàng mới" at bounding box center [78, 85] width 77 height 15
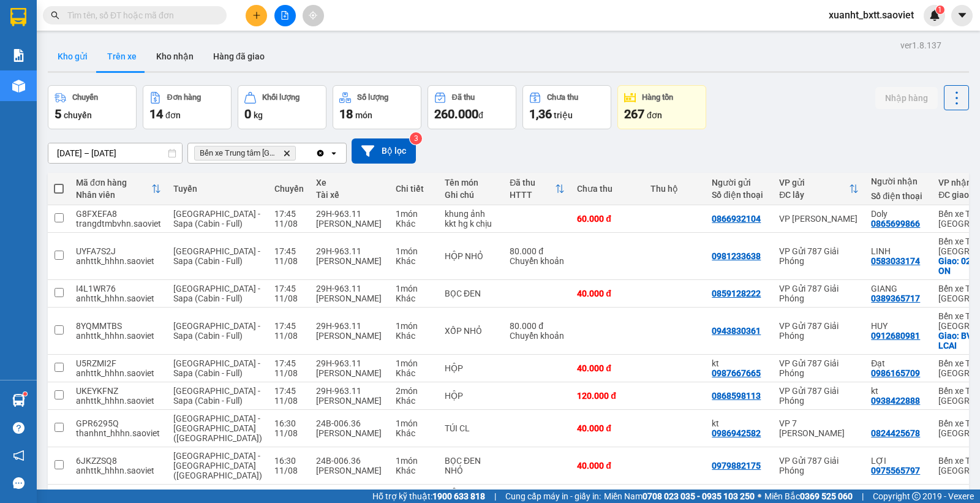
click at [75, 56] on button "Kho gửi" at bounding box center [73, 56] width 50 height 29
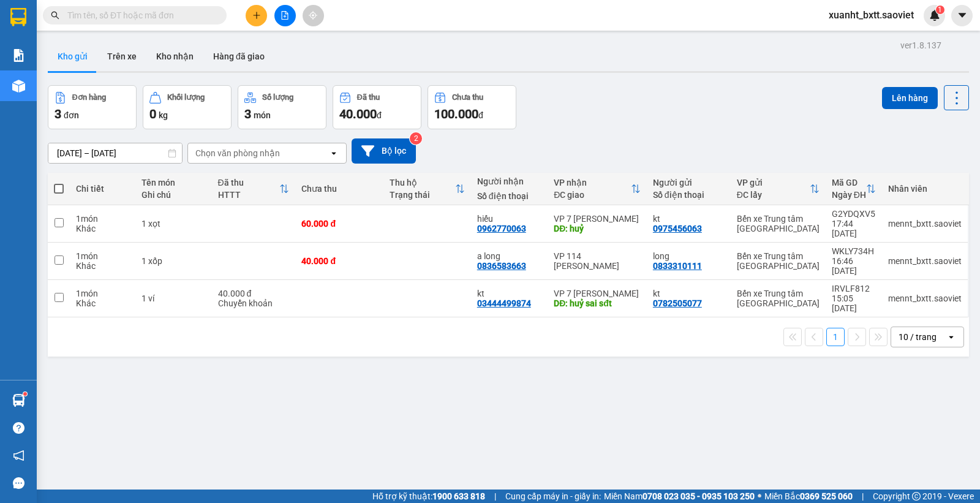
click at [422, 326] on div "1 10 / trang open" at bounding box center [508, 336] width 911 height 21
click at [118, 56] on button "Trên xe" at bounding box center [121, 56] width 49 height 29
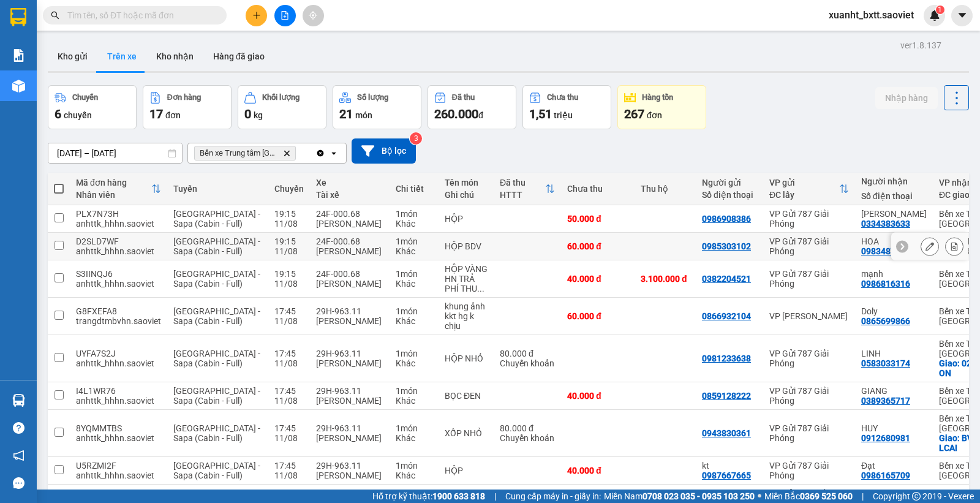
scroll to position [156, 0]
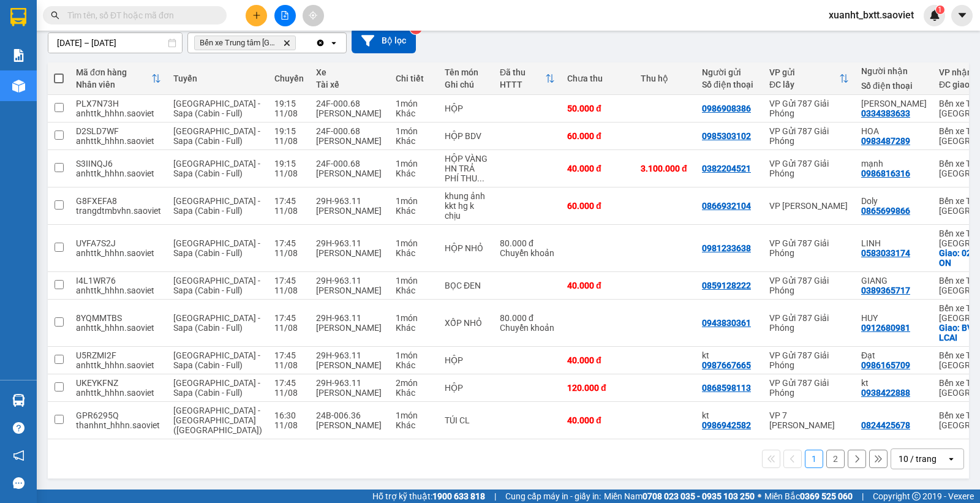
click at [826, 454] on button "2" at bounding box center [835, 458] width 18 height 18
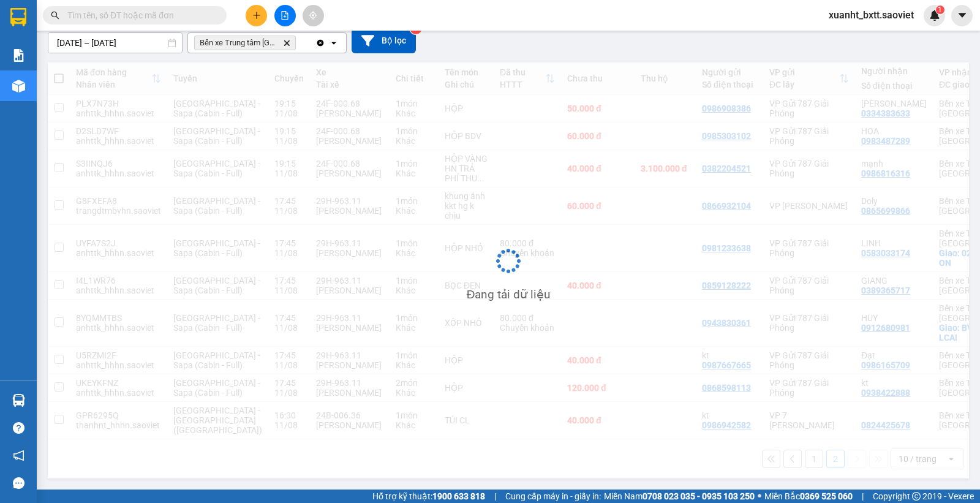
scroll to position [56, 0]
